Goal: Answer question/provide support: Share knowledge or assist other users

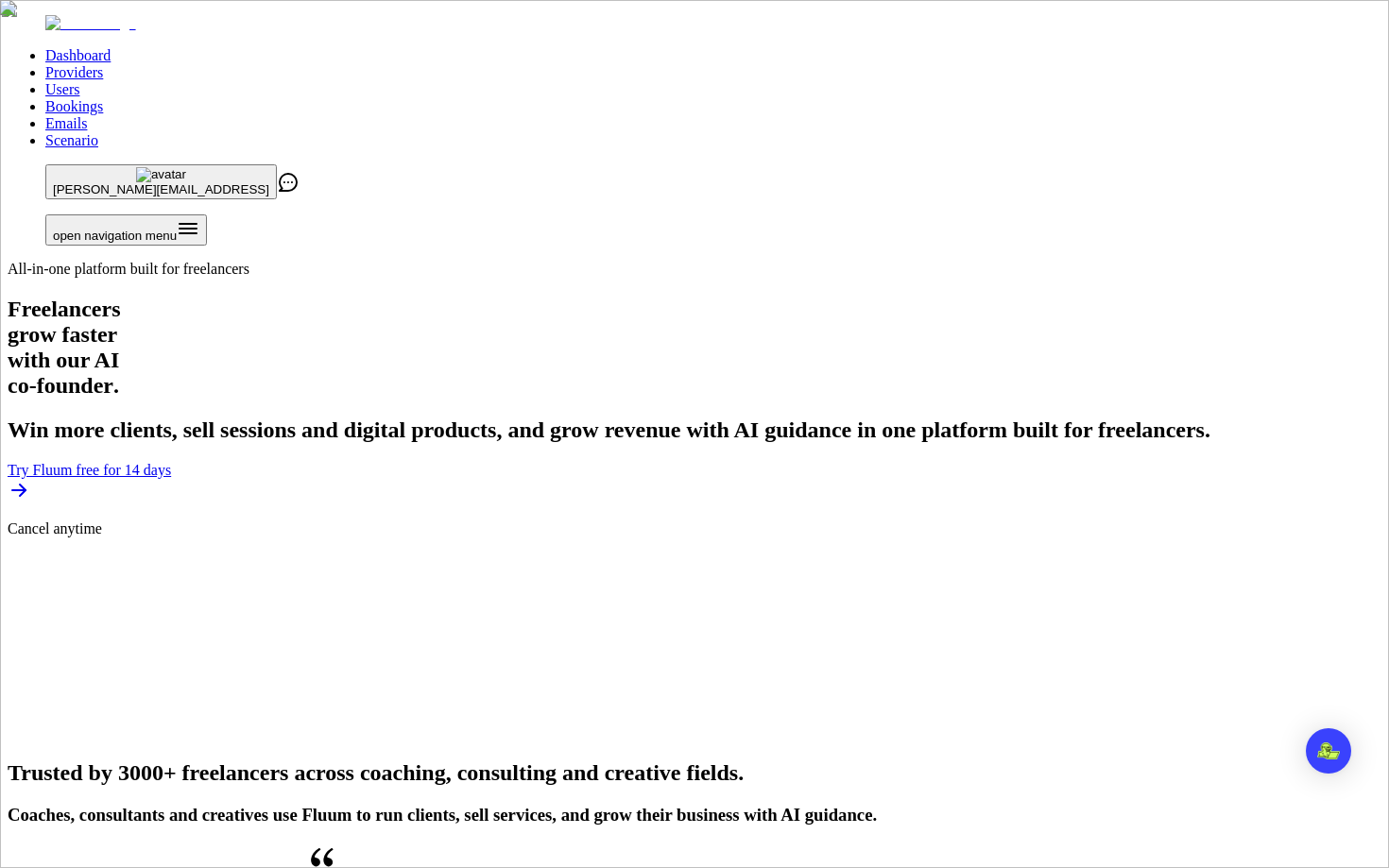
click at [79, 81] on link "Users" at bounding box center [62, 89] width 34 height 16
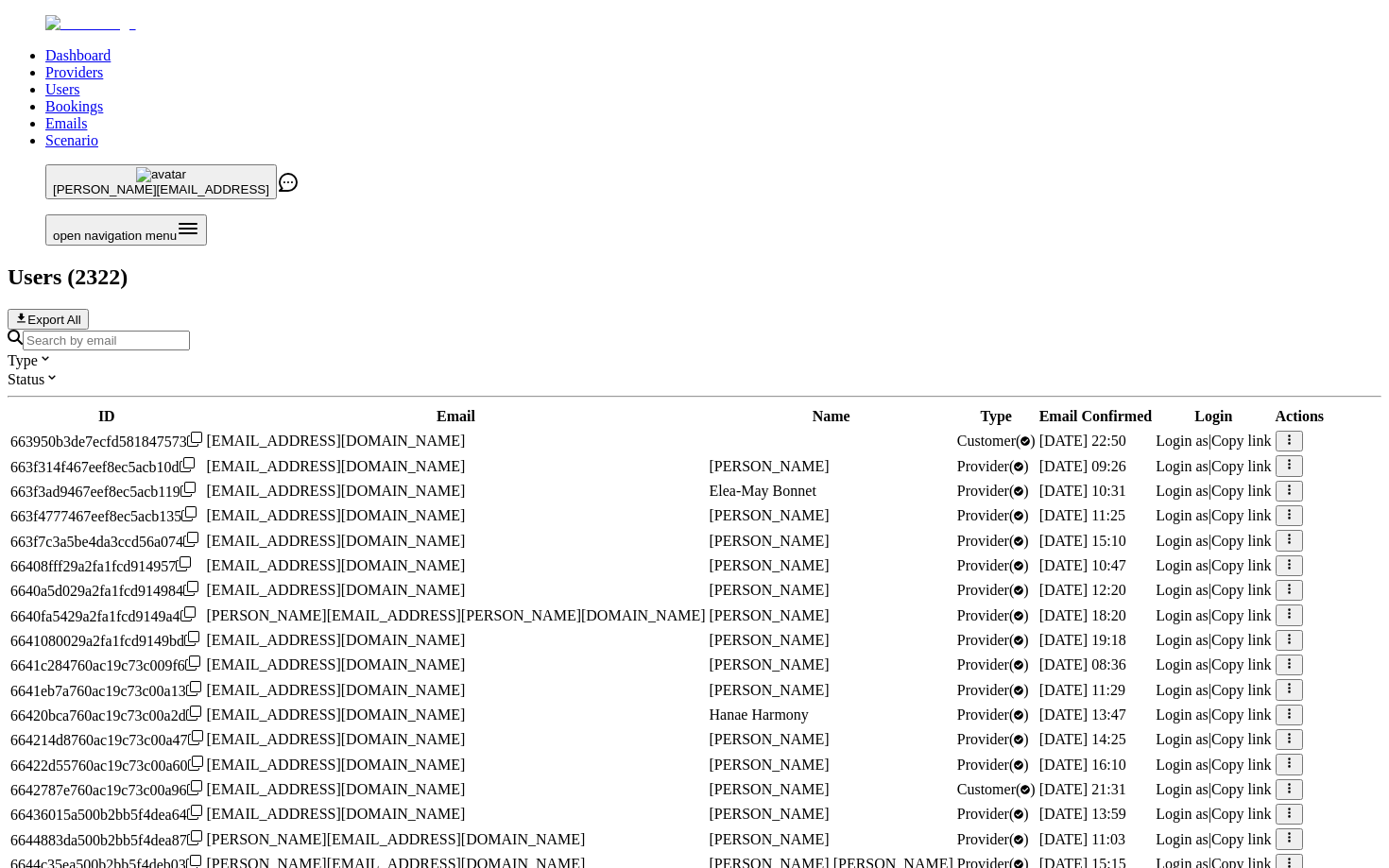
click at [189, 331] on input "Search by email" at bounding box center [105, 340] width 167 height 20
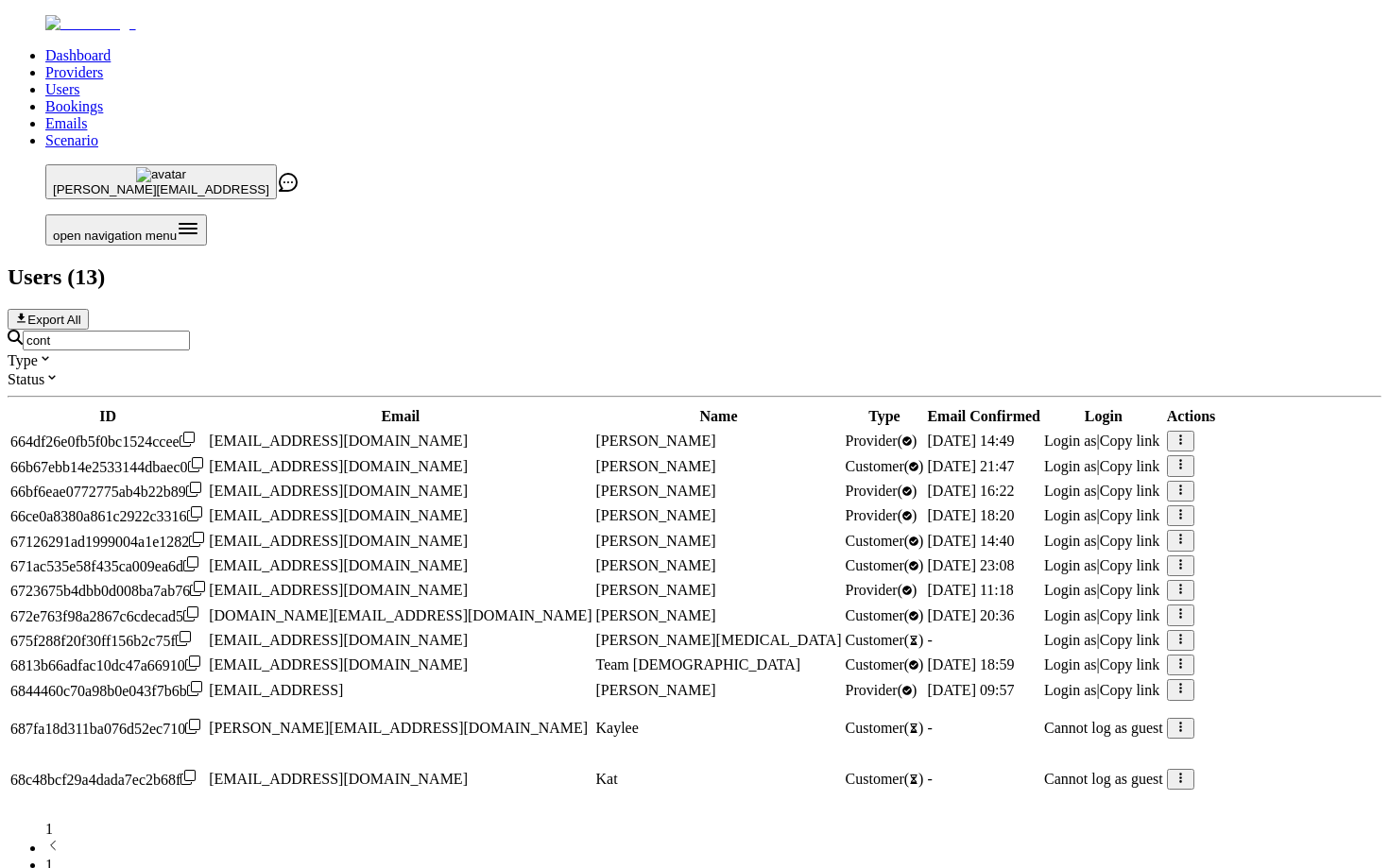
type input "[EMAIL_ADDRESS]"
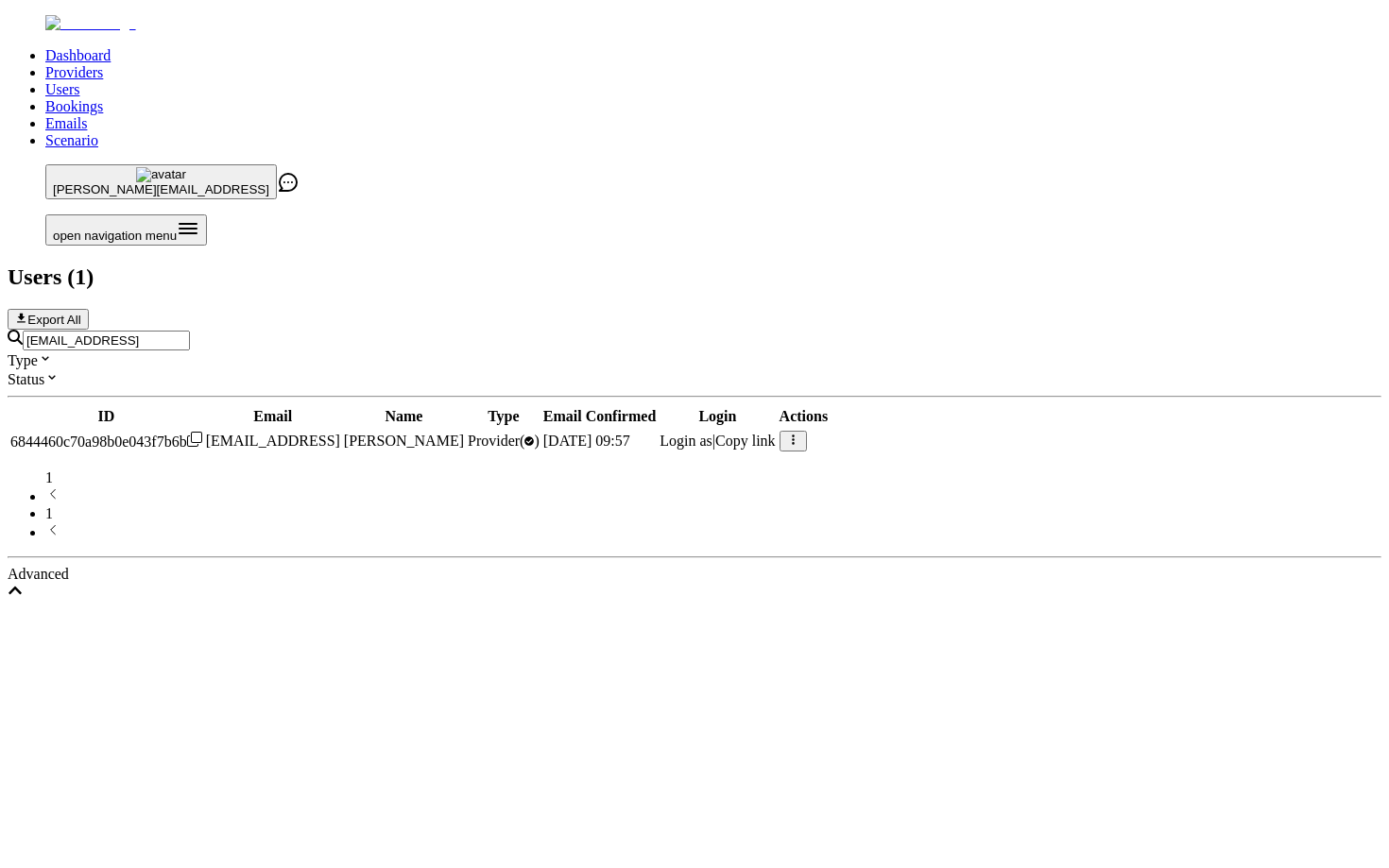
click at [712, 433] on span "Login as" at bounding box center [685, 441] width 53 height 16
